Goal: Task Accomplishment & Management: Manage account settings

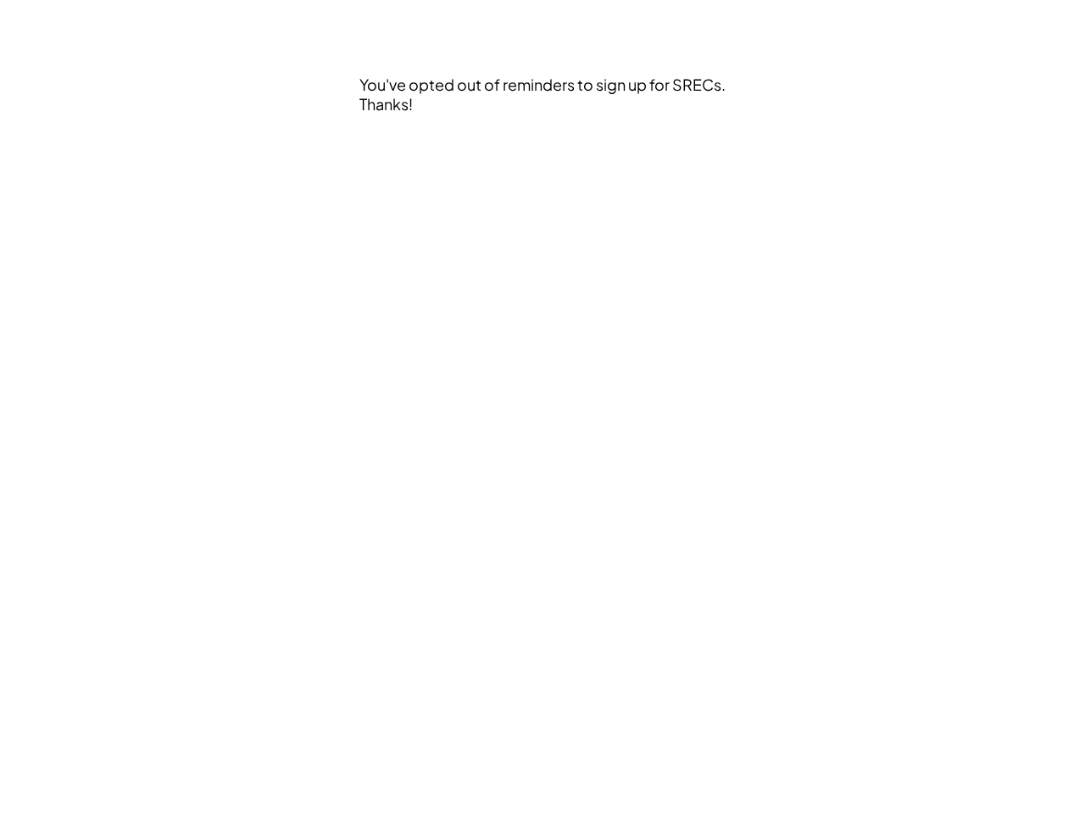
click at [542, 407] on div "You've opted out of reminders to sign up for SRECs. Thanks!" at bounding box center [542, 407] width 915 height 814
click at [544, 142] on div "You've opted out of reminders to sign up for SRECs. Thanks!" at bounding box center [544, 142] width 370 height 135
click at [542, 407] on div "You've opted out of reminders to sign up for SRECs. Thanks!" at bounding box center [542, 407] width 915 height 814
click at [544, 142] on div "You've opted out of reminders to sign up for SRECs. Thanks!" at bounding box center [544, 142] width 370 height 135
